Goal: Check status

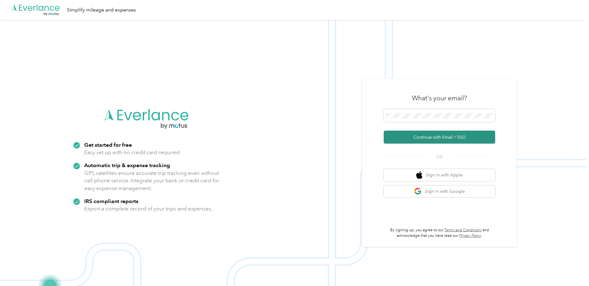
click at [429, 138] on button "Continue with Email / SSO" at bounding box center [440, 137] width 112 height 13
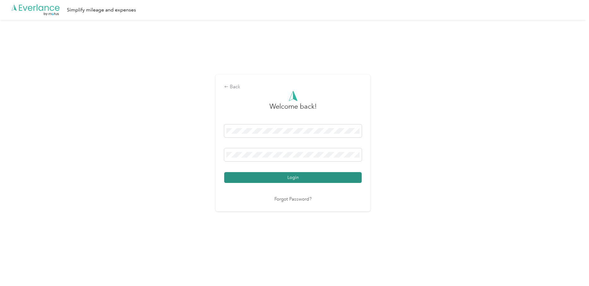
click at [274, 173] on button "Login" at bounding box center [293, 177] width 138 height 11
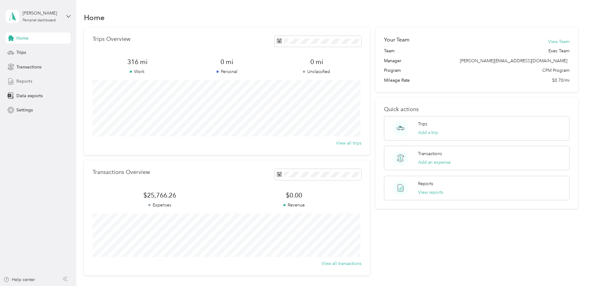
click at [28, 78] on div "Reports" at bounding box center [38, 81] width 65 height 11
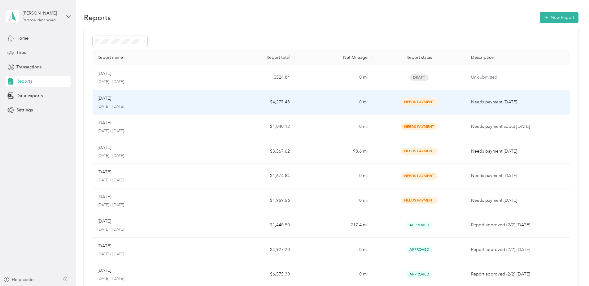
click at [245, 105] on td "$4,277.48" at bounding box center [256, 102] width 78 height 25
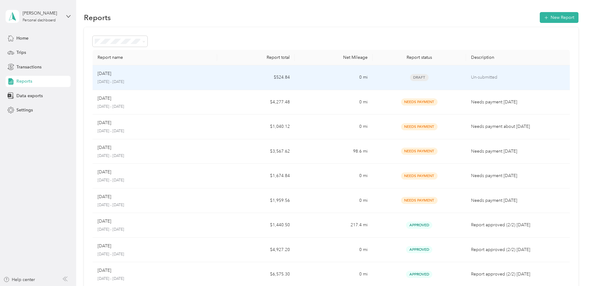
click at [110, 72] on p "[DATE]" at bounding box center [105, 73] width 14 height 7
